Goal: Check status: Check status

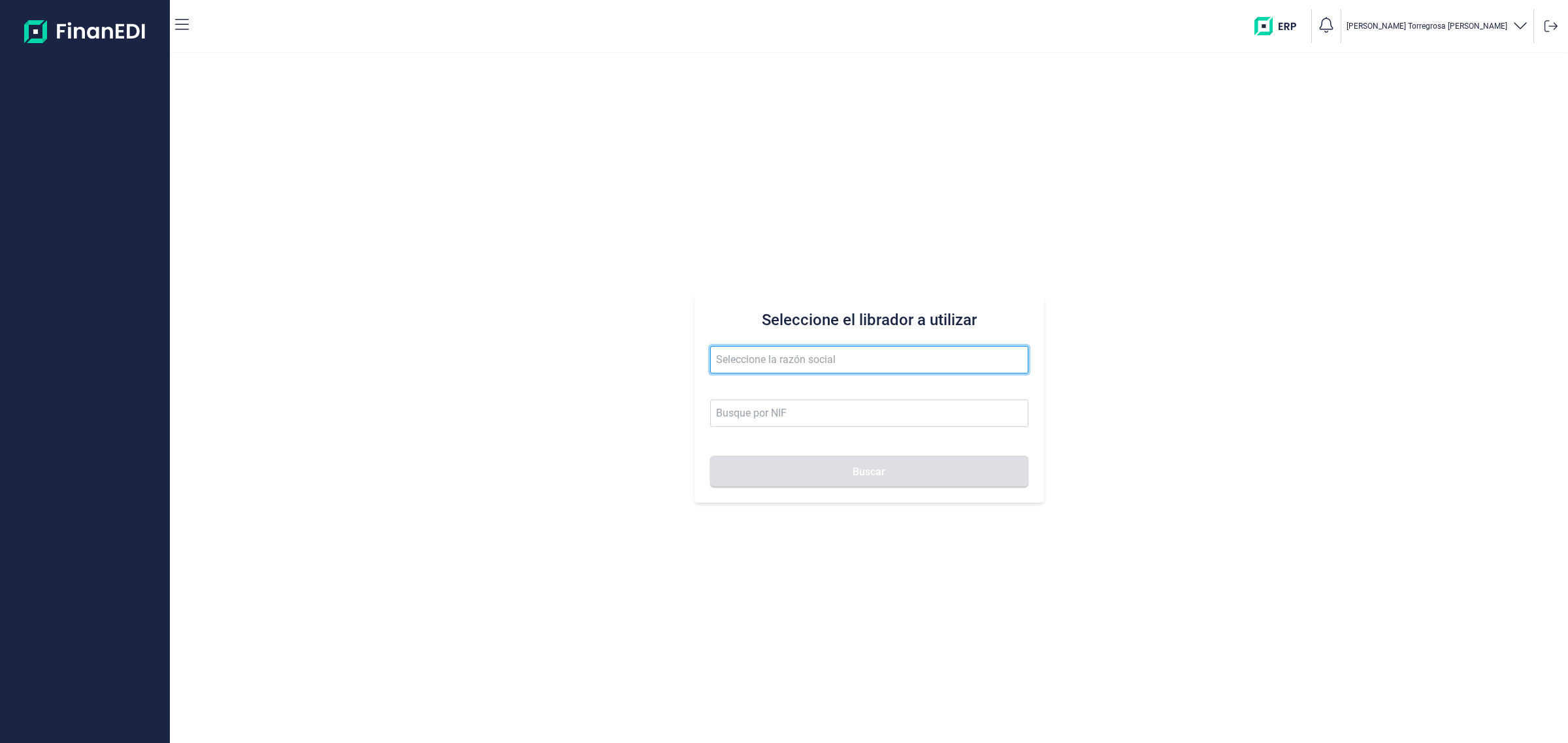
click at [779, 352] on input "text" at bounding box center [869, 360] width 318 height 27
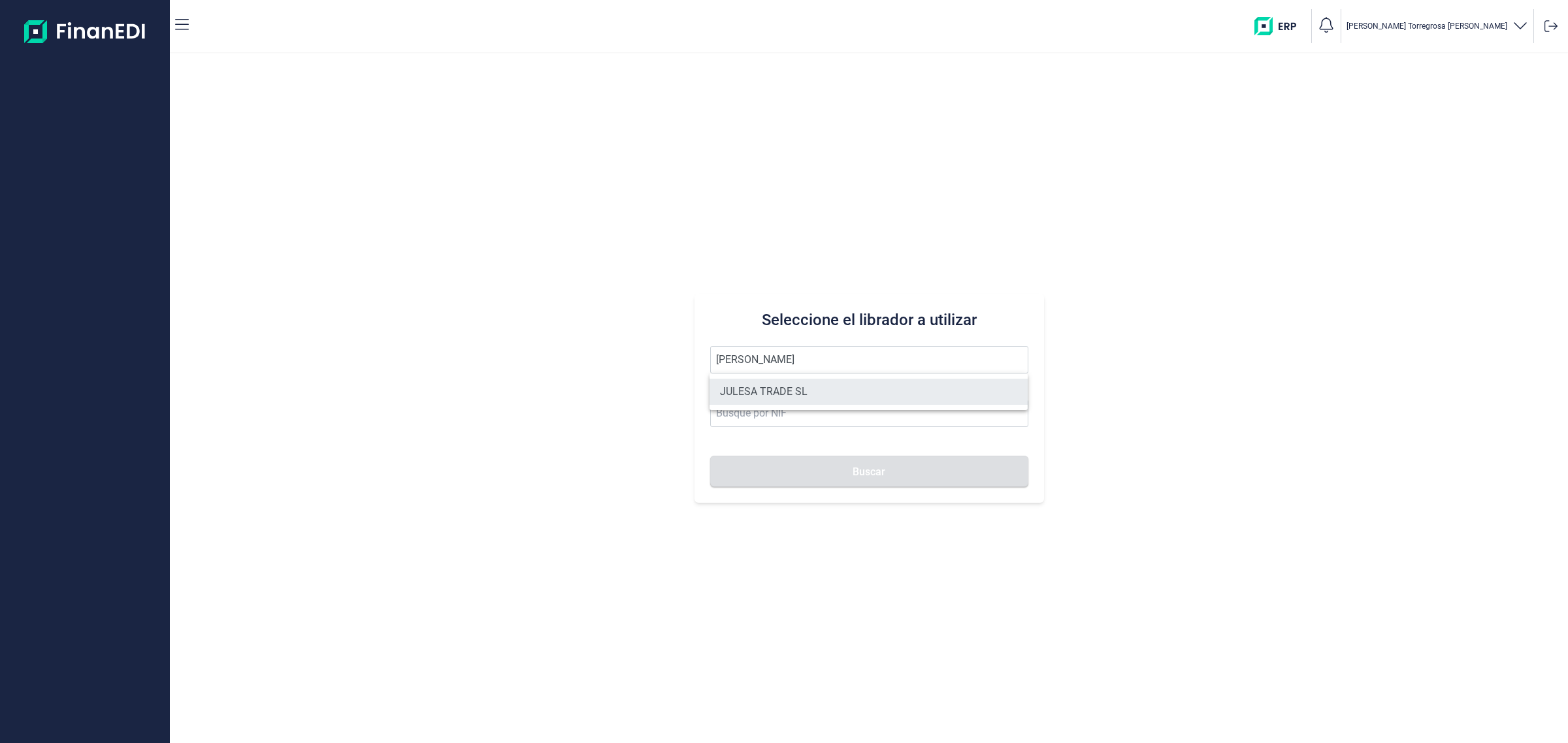
click at [779, 391] on li "JULESA TRADE SL" at bounding box center [868, 391] width 318 height 26
type input "JULESA TRADE SL"
type input "B67388983"
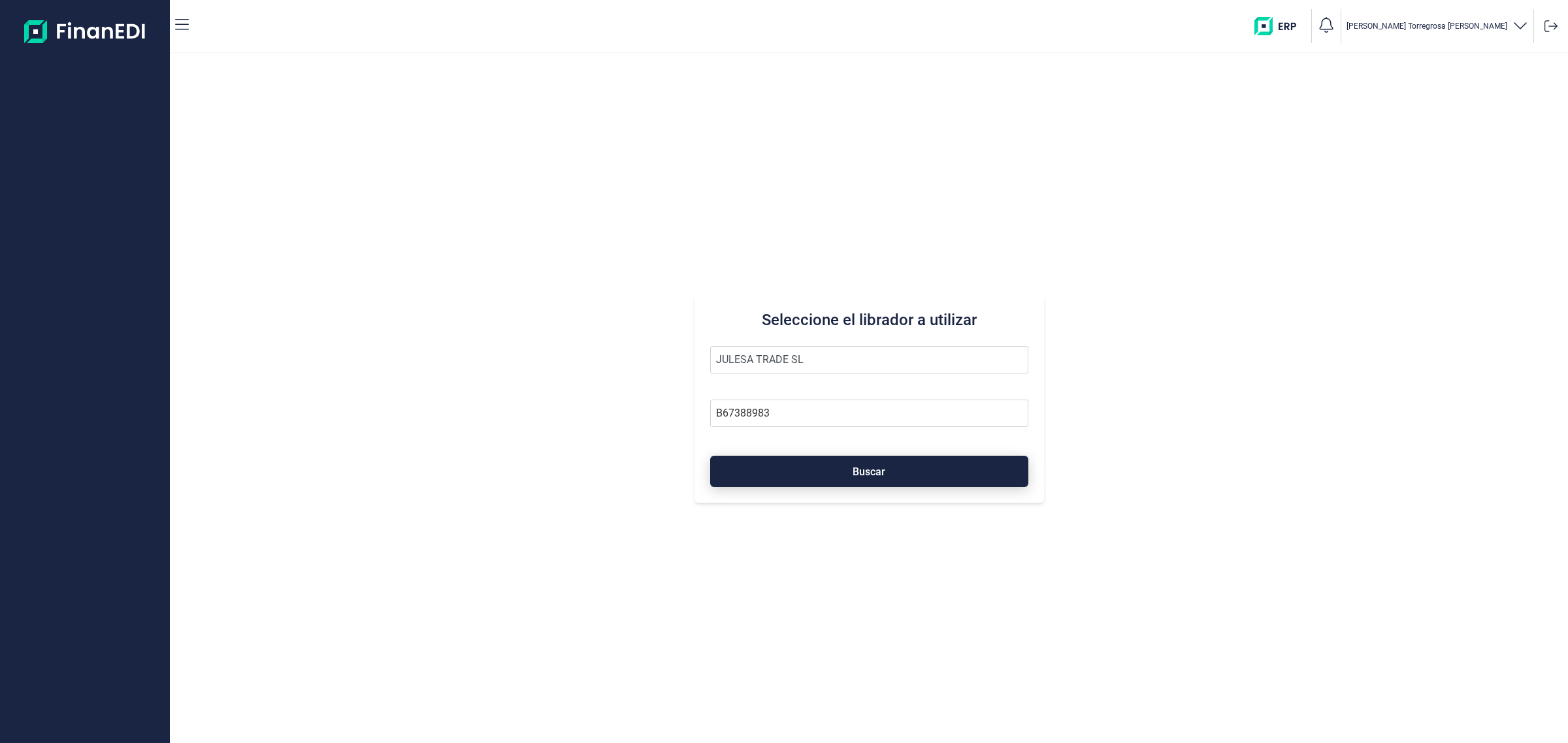
click at [827, 486] on button "Buscar" at bounding box center [869, 471] width 318 height 31
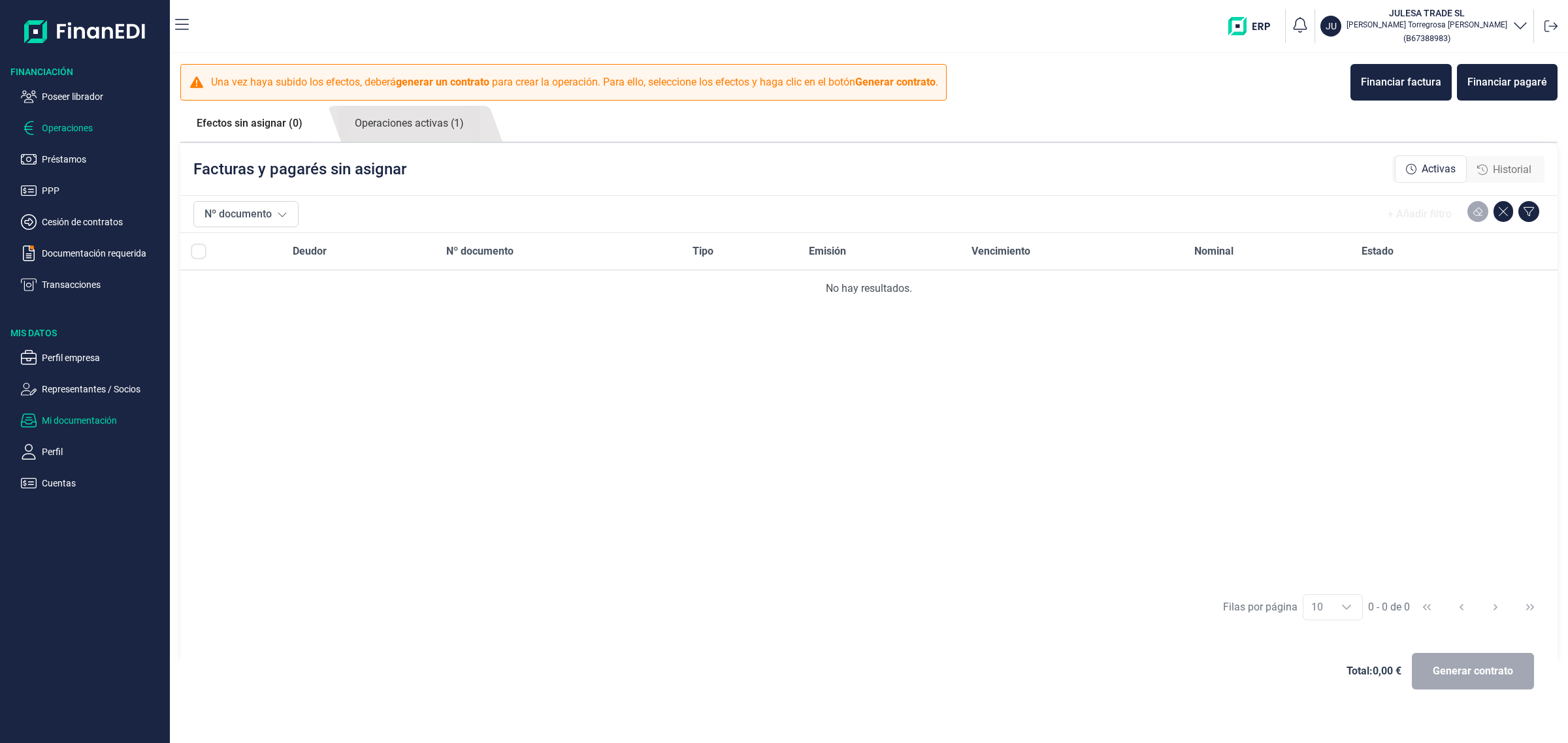
click at [87, 416] on p "Mi documentación" at bounding box center [103, 421] width 123 height 16
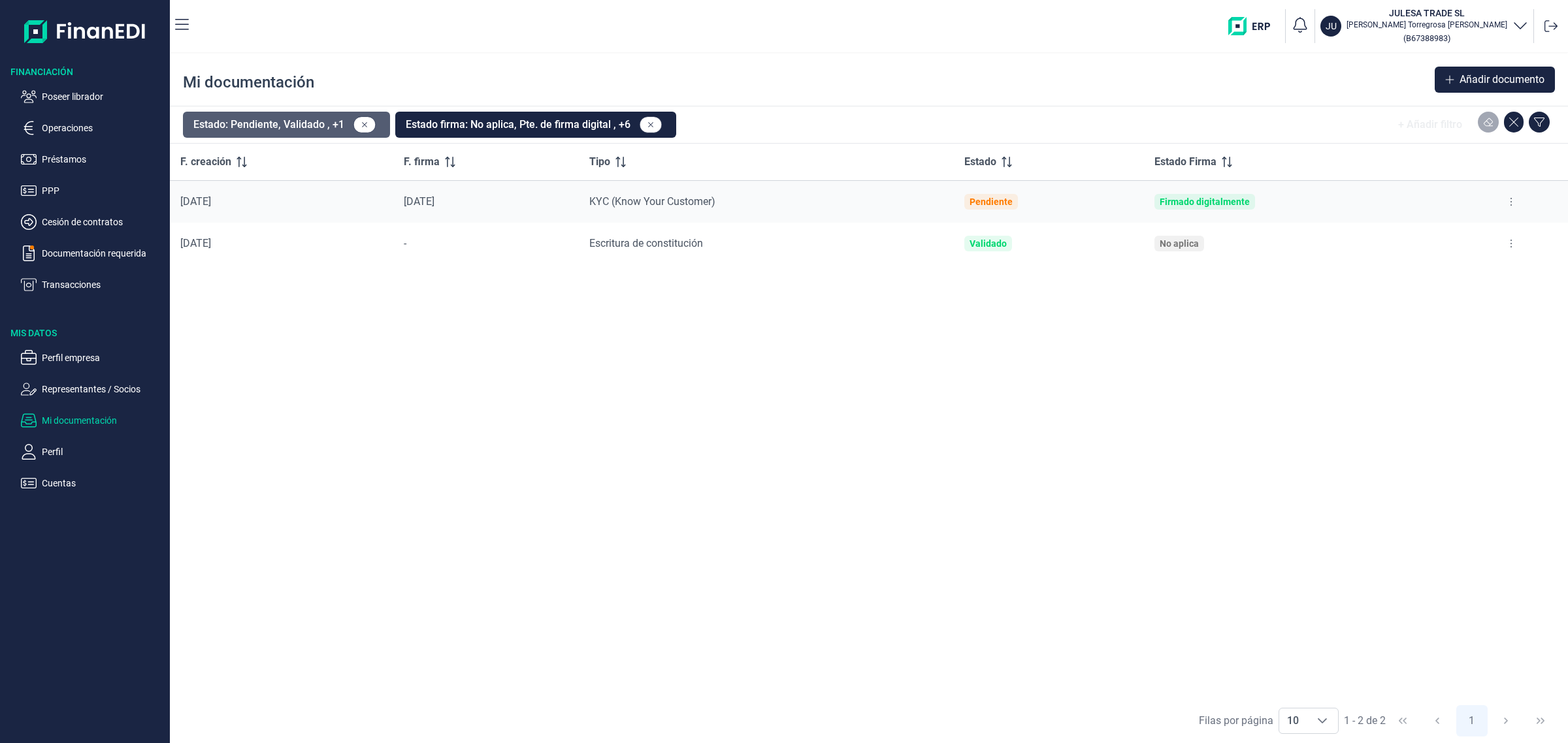
click at [283, 127] on button "Estado: Pendiente, Validado , +1" at bounding box center [287, 124] width 207 height 26
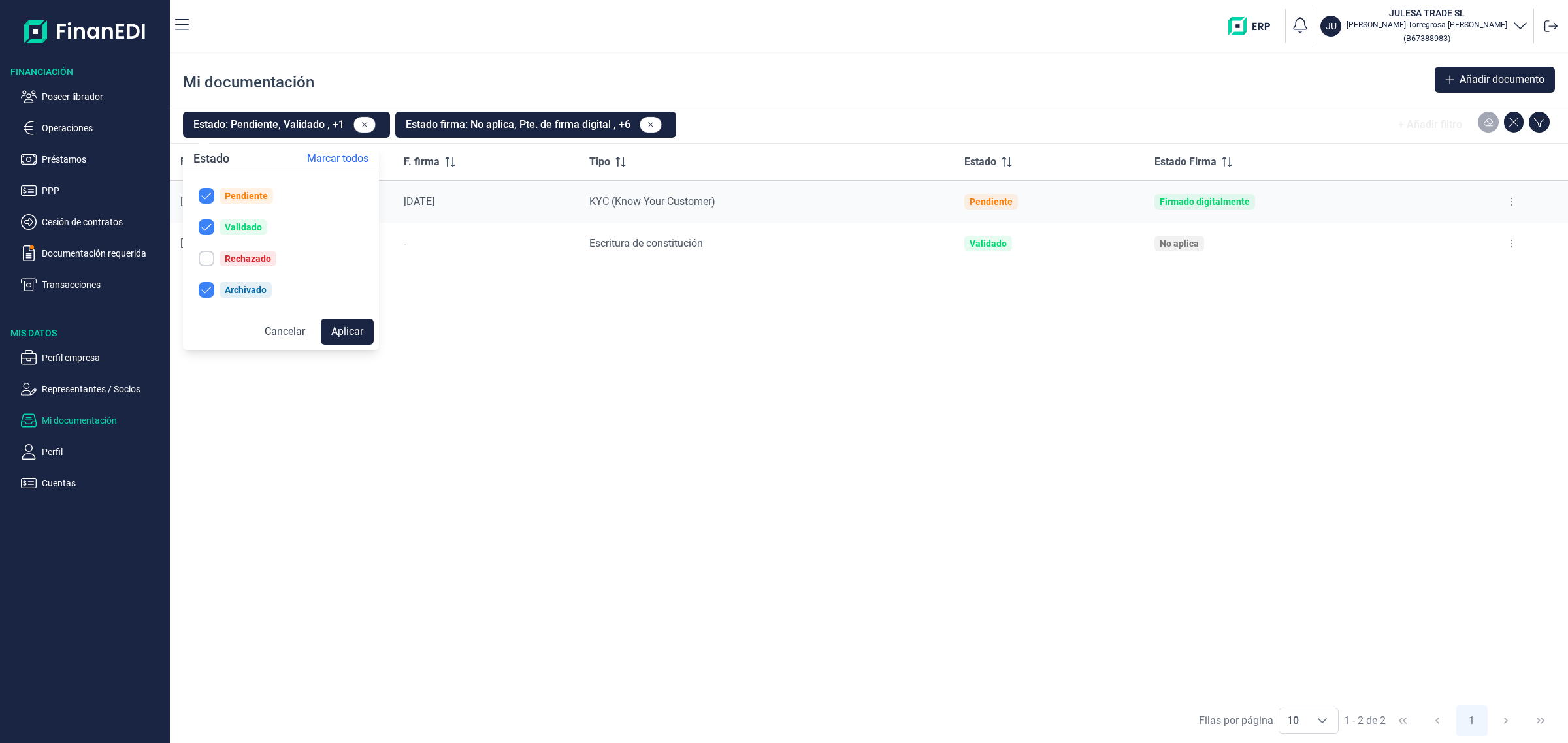
click at [242, 259] on div "Rechazado" at bounding box center [248, 258] width 46 height 10
checkbox input "true"
click at [353, 324] on button "Aplicar" at bounding box center [347, 332] width 53 height 26
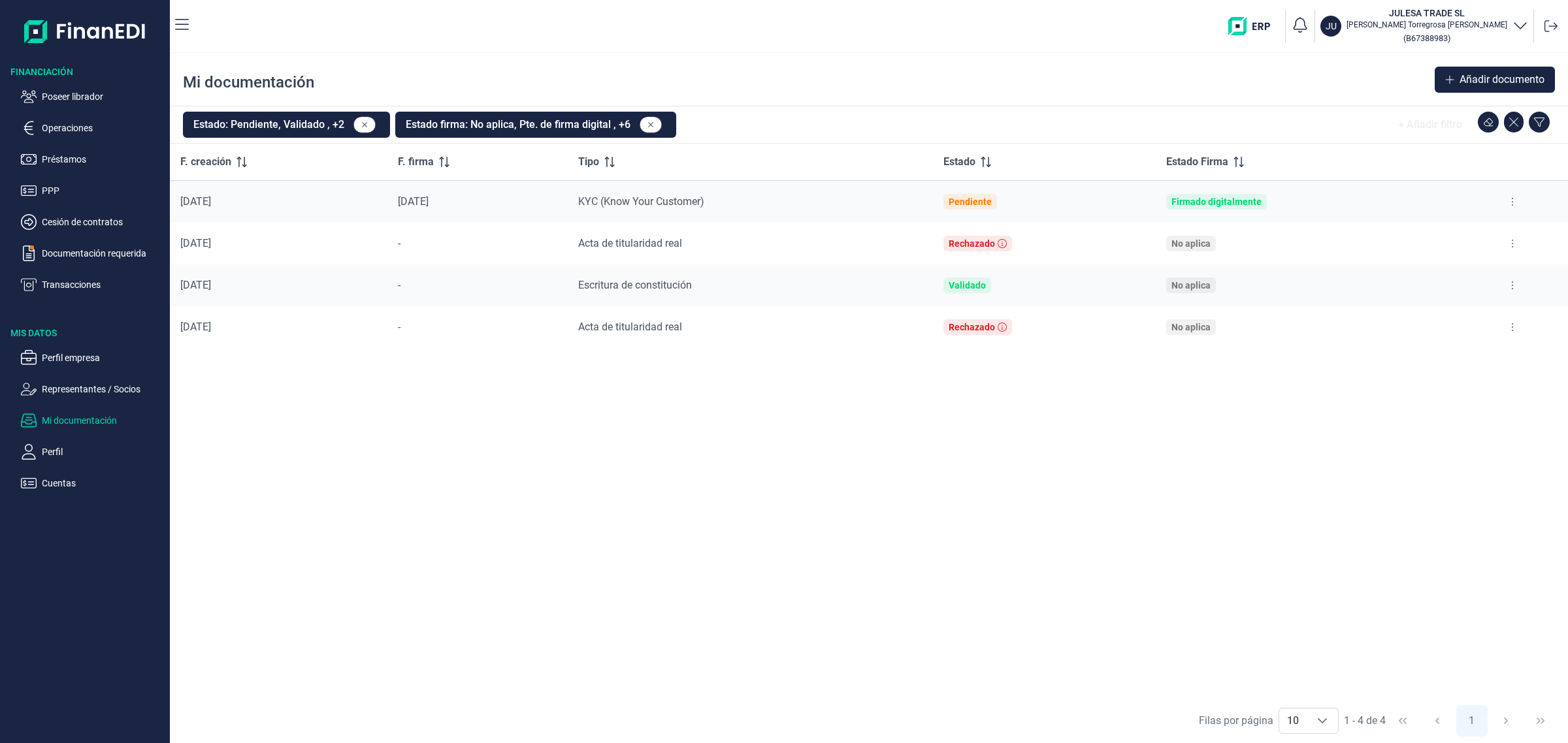
click at [1511, 286] on icon at bounding box center [1511, 285] width 2 height 10
click at [1468, 317] on li "Ver documento" at bounding box center [1449, 319] width 149 height 24
click at [1406, 317] on span "Ver documento" at bounding box center [1432, 318] width 62 height 13
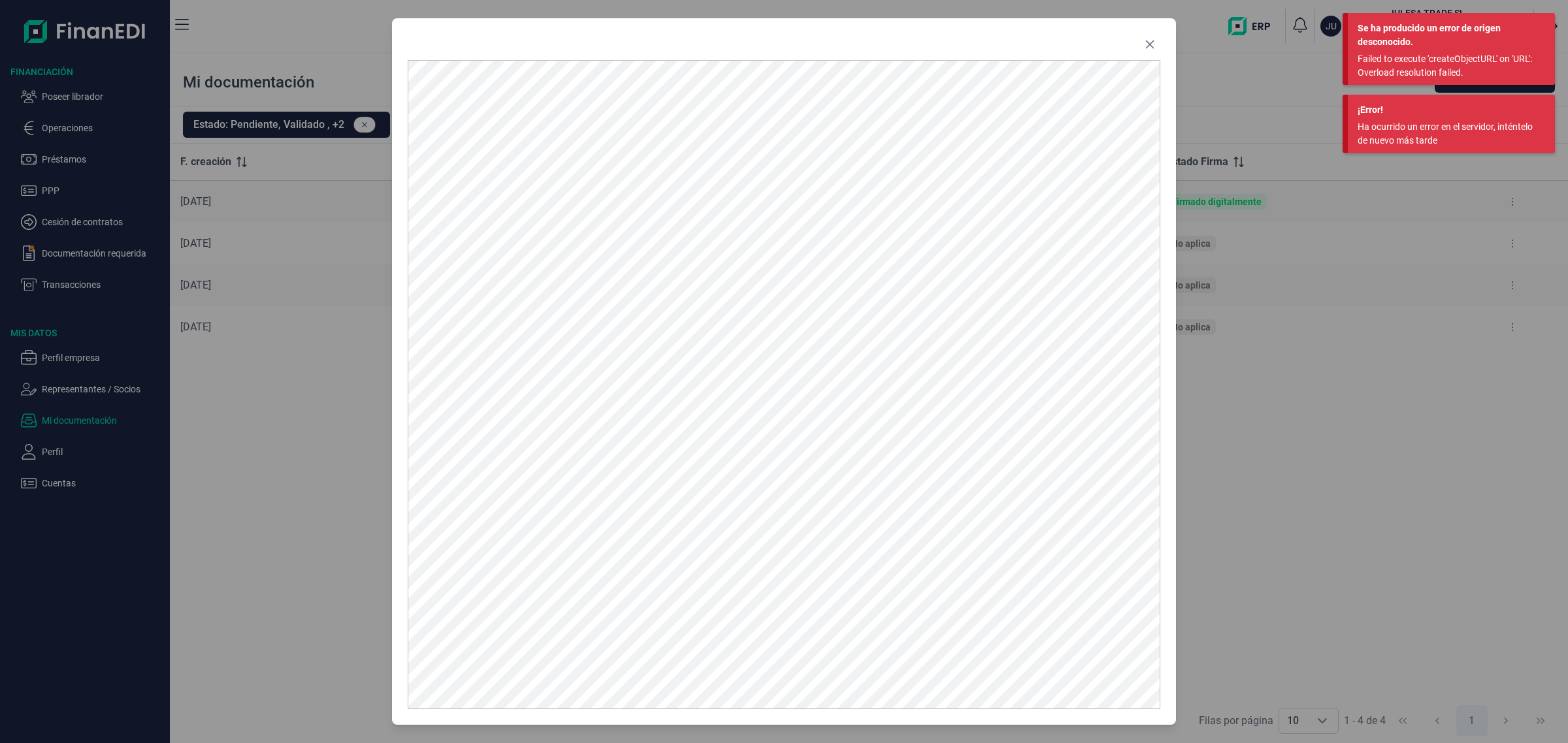
click at [1419, 41] on div "Se ha producido un error de origen desconocido." at bounding box center [1451, 35] width 188 height 27
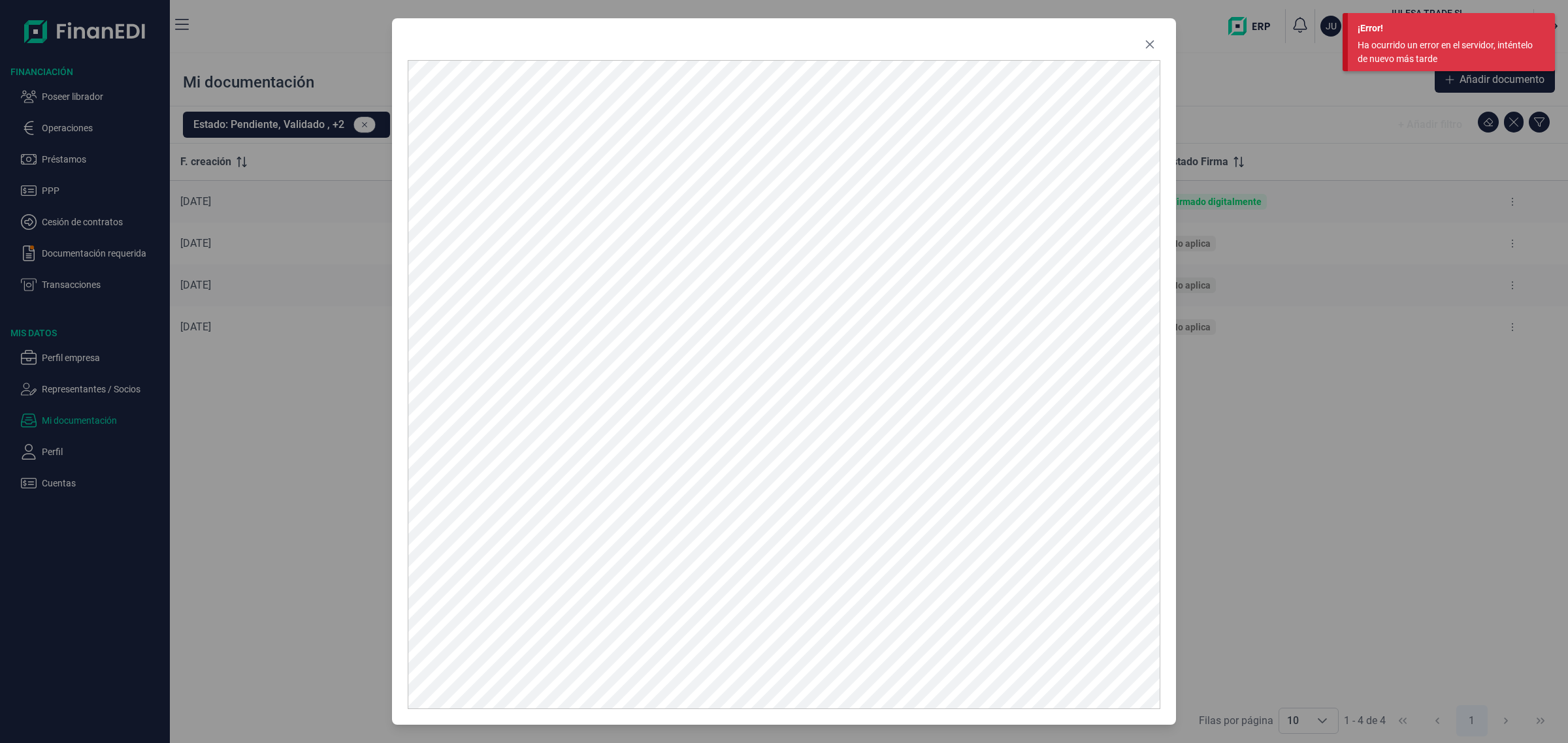
click at [1419, 41] on div "Ha ocurrido un error en el servidor, inténtelo de nuevo más tarde" at bounding box center [1445, 52] width 177 height 27
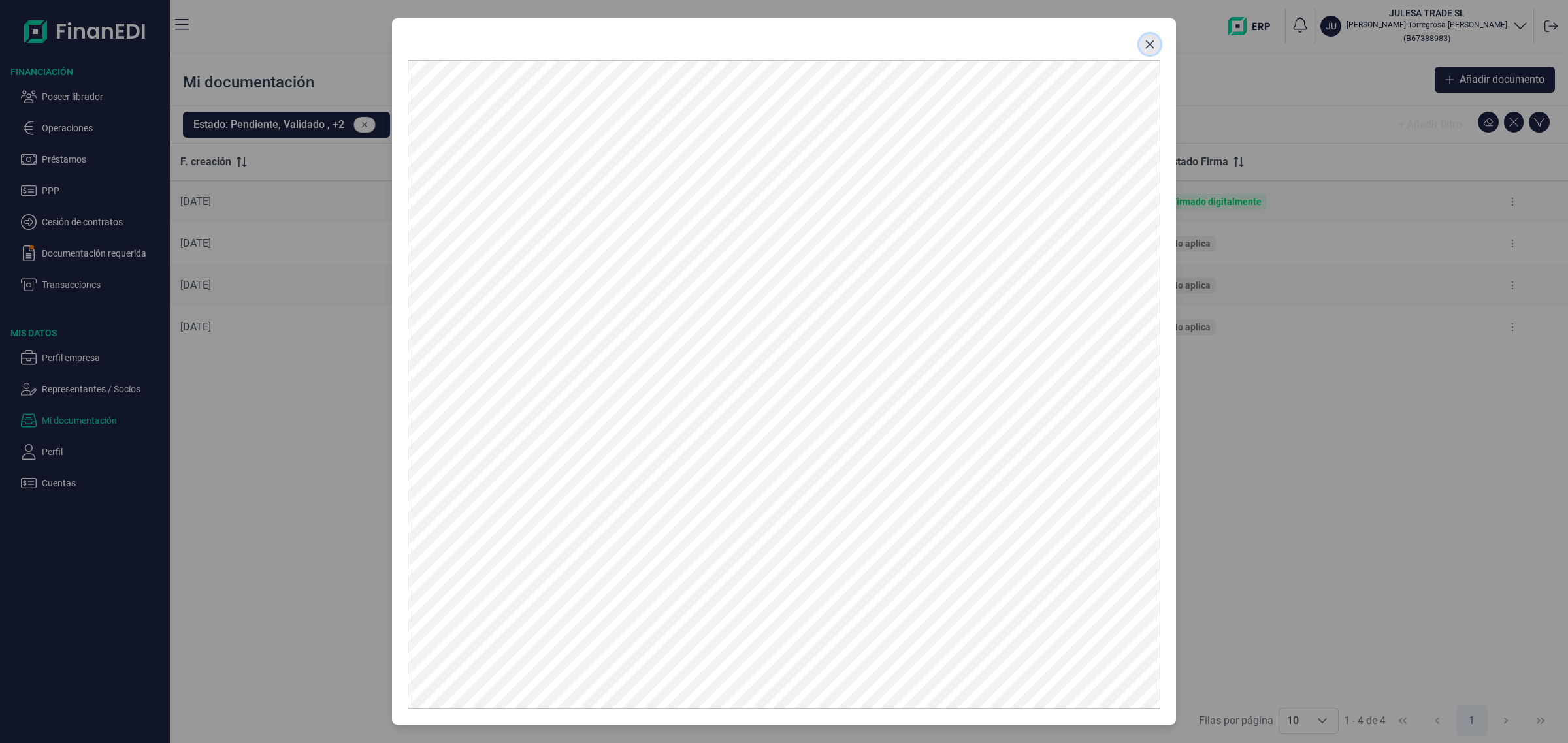
click at [1149, 42] on icon "Close" at bounding box center [1149, 44] width 10 height 10
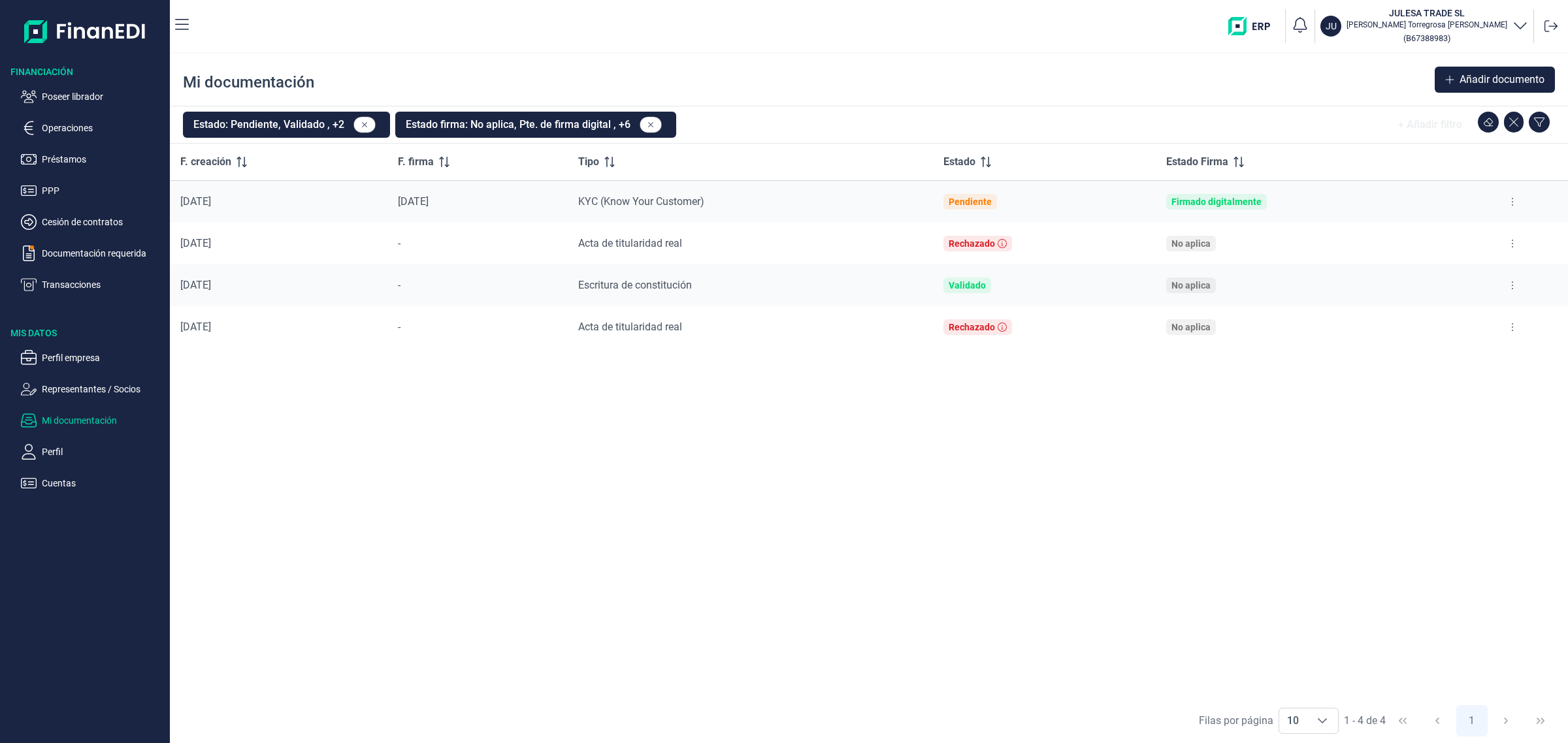
click at [1266, 429] on div "F. creación F. firma Tipo Estado Estado Firma [DATE] [DATE] KYC (Know Your Cust…" at bounding box center [868, 421] width 1398 height 554
